Goal: Information Seeking & Learning: Learn about a topic

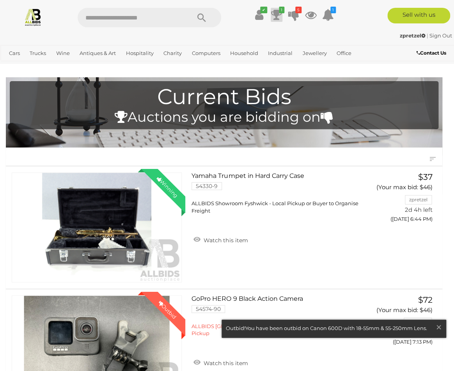
click at [280, 11] on icon "1" at bounding box center [281, 10] width 5 height 7
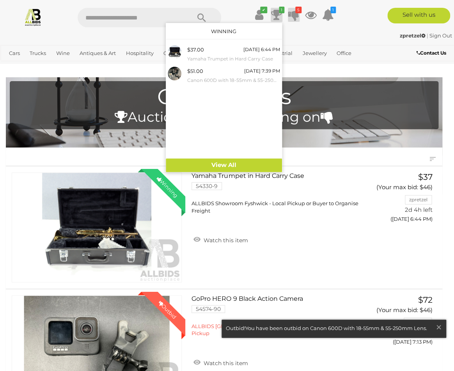
click at [296, 18] on icon at bounding box center [293, 15] width 11 height 14
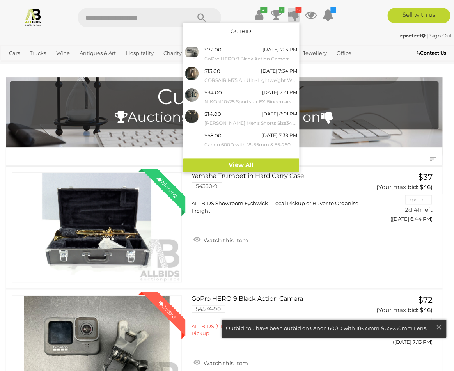
click at [352, 38] on div "zpretzel | Sign Out" at bounding box center [227, 35] width 450 height 9
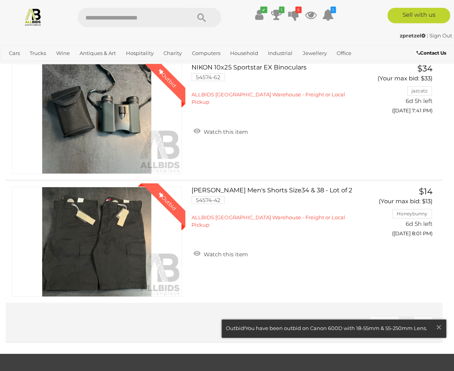
scroll to position [550, 0]
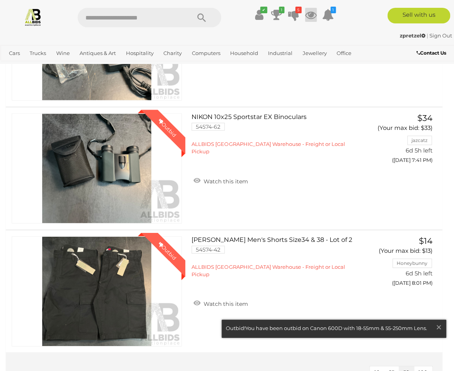
click at [314, 15] on icon at bounding box center [311, 15] width 12 height 14
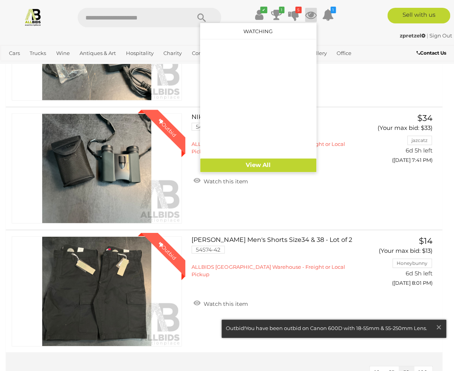
click at [330, 42] on div "zpretzel | Sign Out zpretzel | Sign Out" at bounding box center [227, 37] width 454 height 16
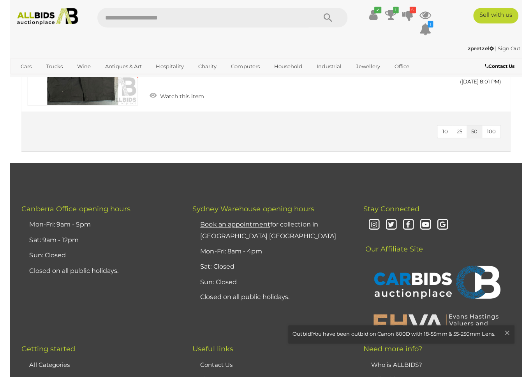
scroll to position [559, 0]
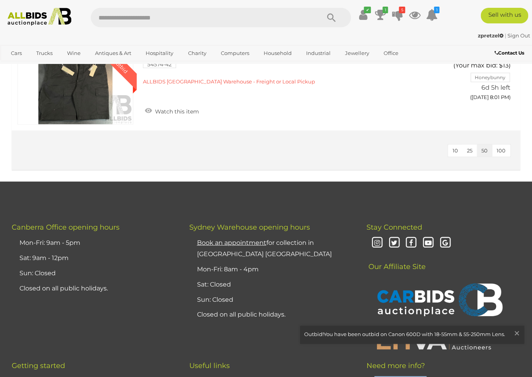
drag, startPoint x: 528, startPoint y: 371, endPoint x: 549, endPoint y: 374, distance: 20.5
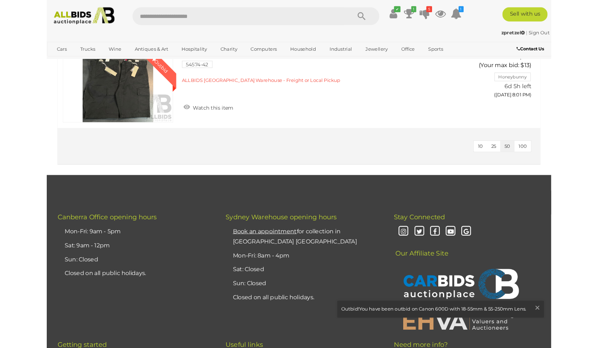
scroll to position [566, 0]
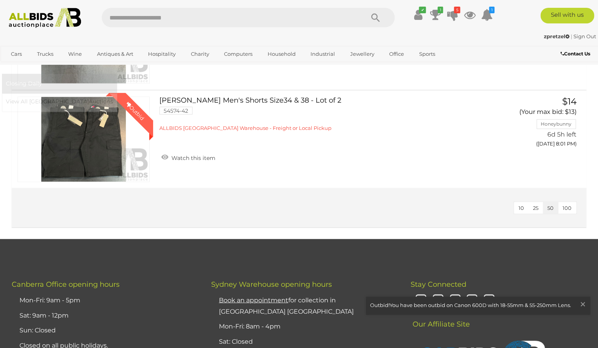
click at [71, 61] on link "[GEOGRAPHIC_DATA]" at bounding box center [38, 67] width 65 height 13
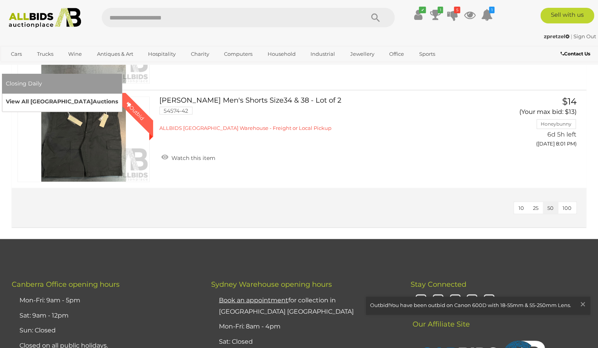
click at [118, 95] on link "View All Sydney Auctions" at bounding box center [62, 101] width 112 height 12
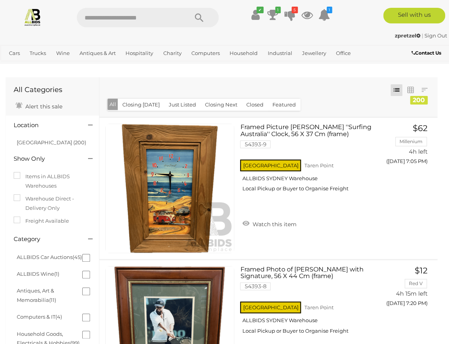
click at [131, 19] on input "text" at bounding box center [128, 17] width 103 height 19
type input "*****"
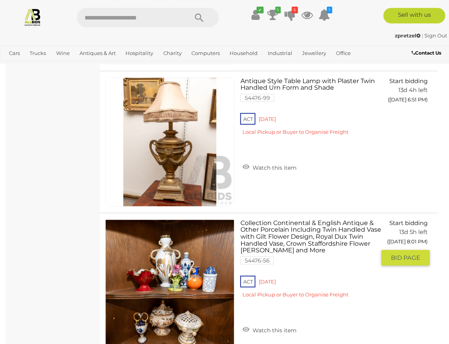
scroll to position [6965, 0]
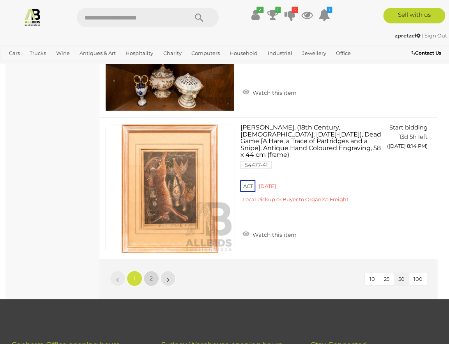
click at [151, 275] on span "2" at bounding box center [151, 278] width 3 height 7
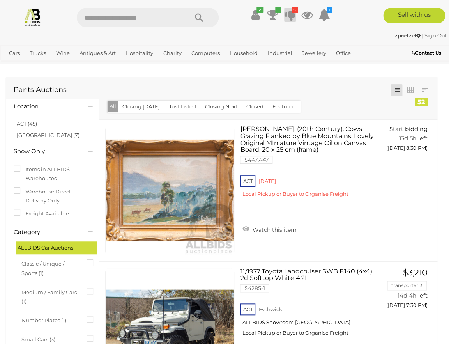
click at [291, 15] on icon at bounding box center [289, 15] width 11 height 14
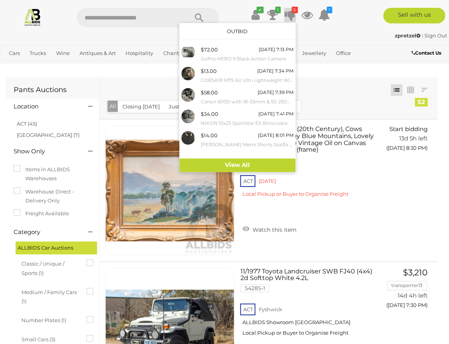
click at [343, 22] on div "Sell with us" at bounding box center [397, 16] width 115 height 16
